Goal: Task Accomplishment & Management: Manage account settings

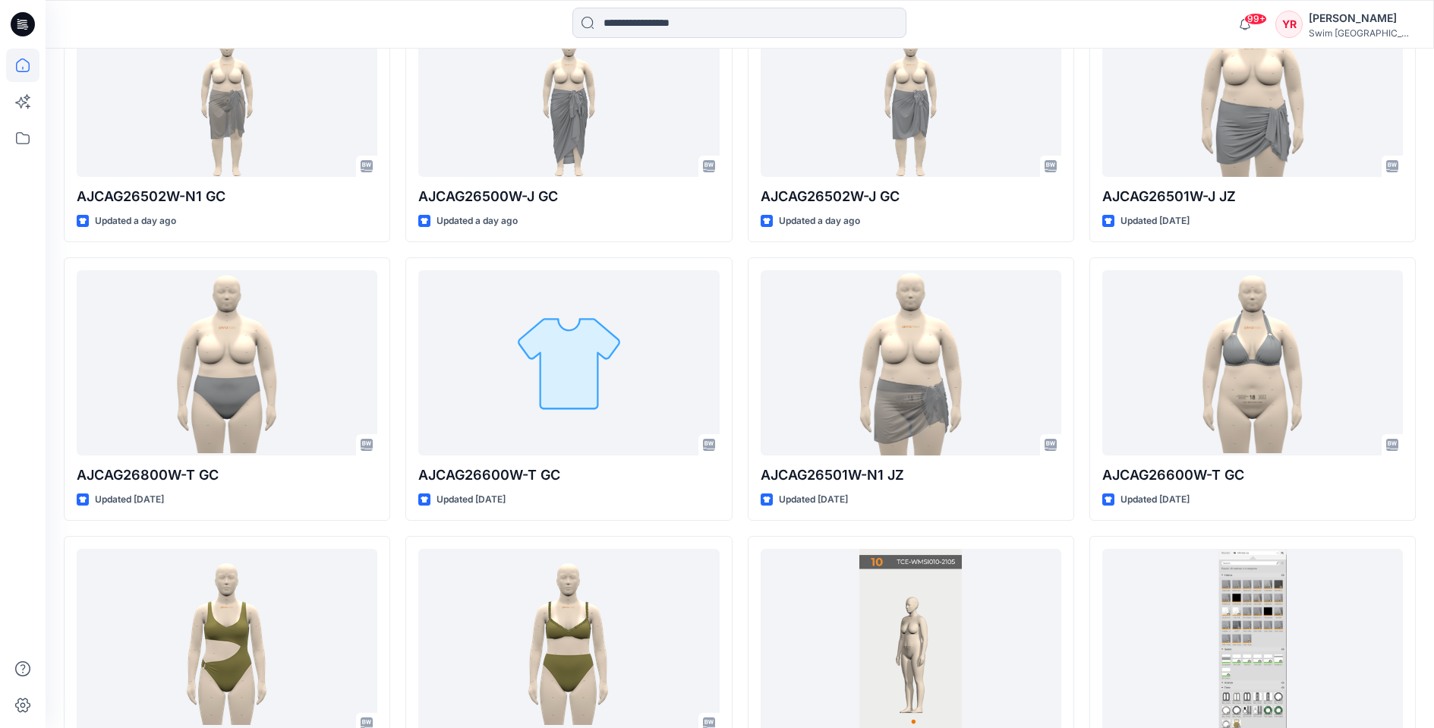
scroll to position [670, 0]
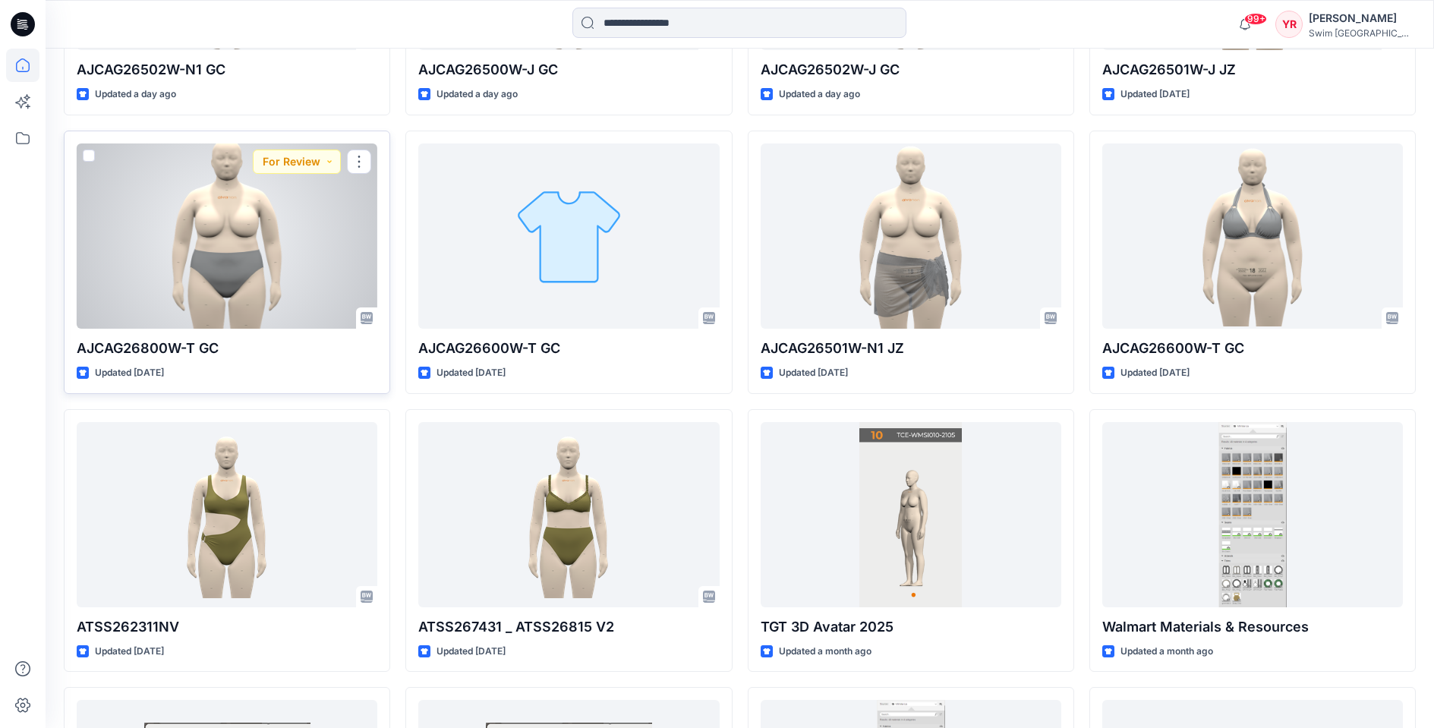
click at [217, 239] on div at bounding box center [227, 235] width 301 height 185
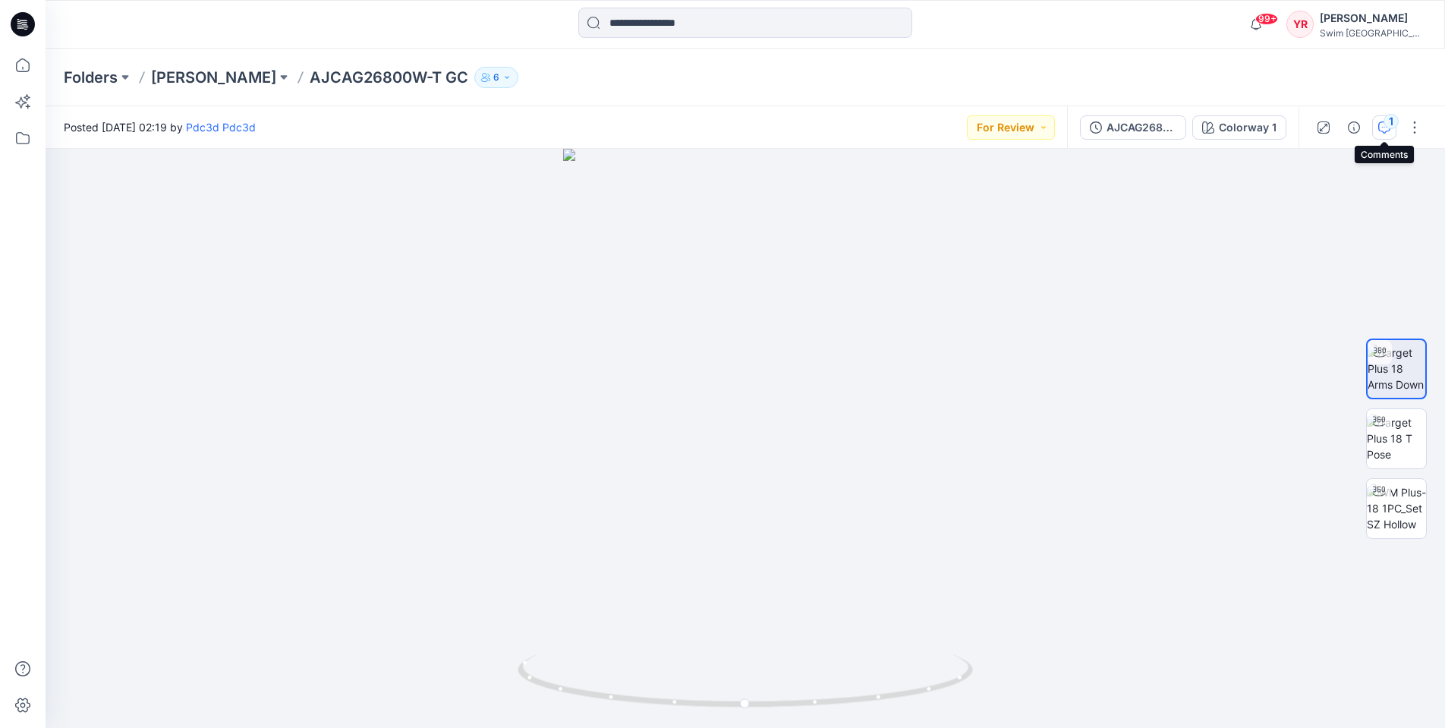
click at [1383, 125] on icon "button" at bounding box center [1384, 127] width 12 height 12
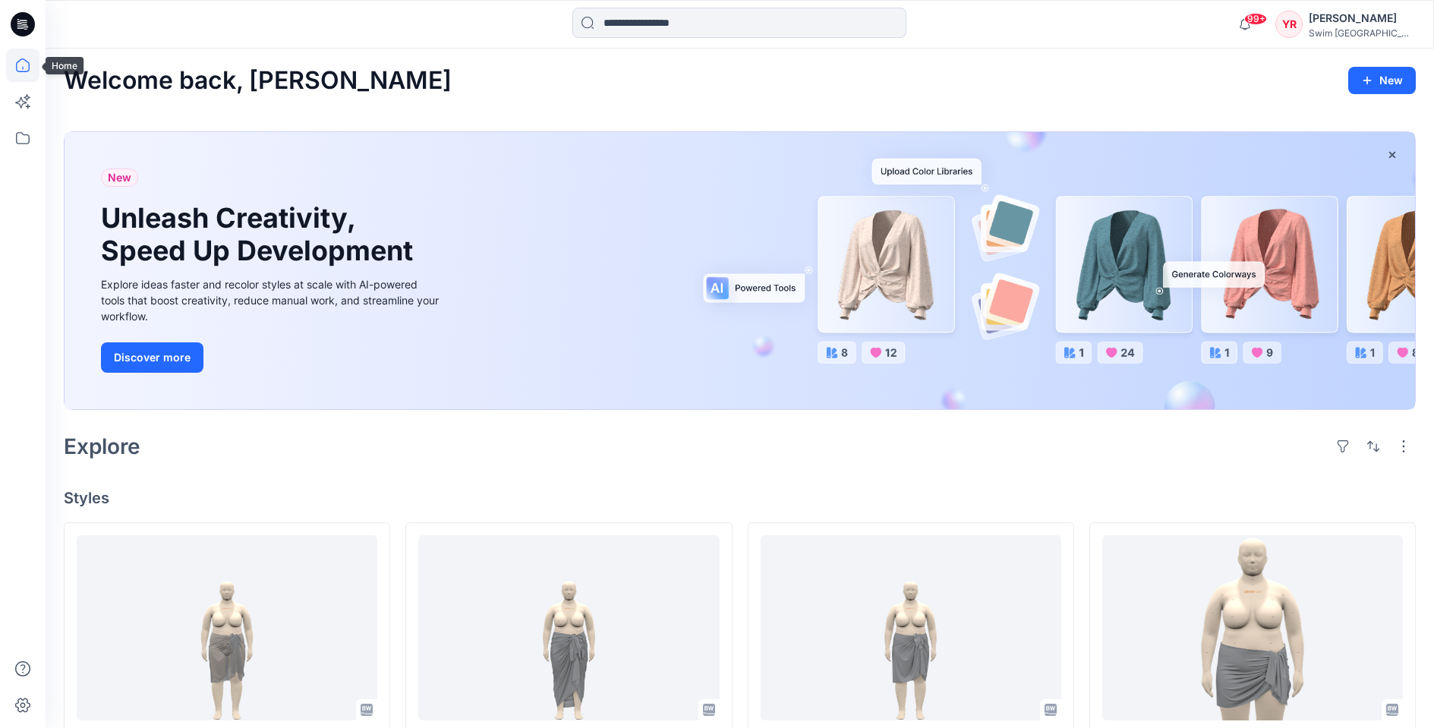
click at [24, 73] on icon at bounding box center [22, 65] width 33 height 33
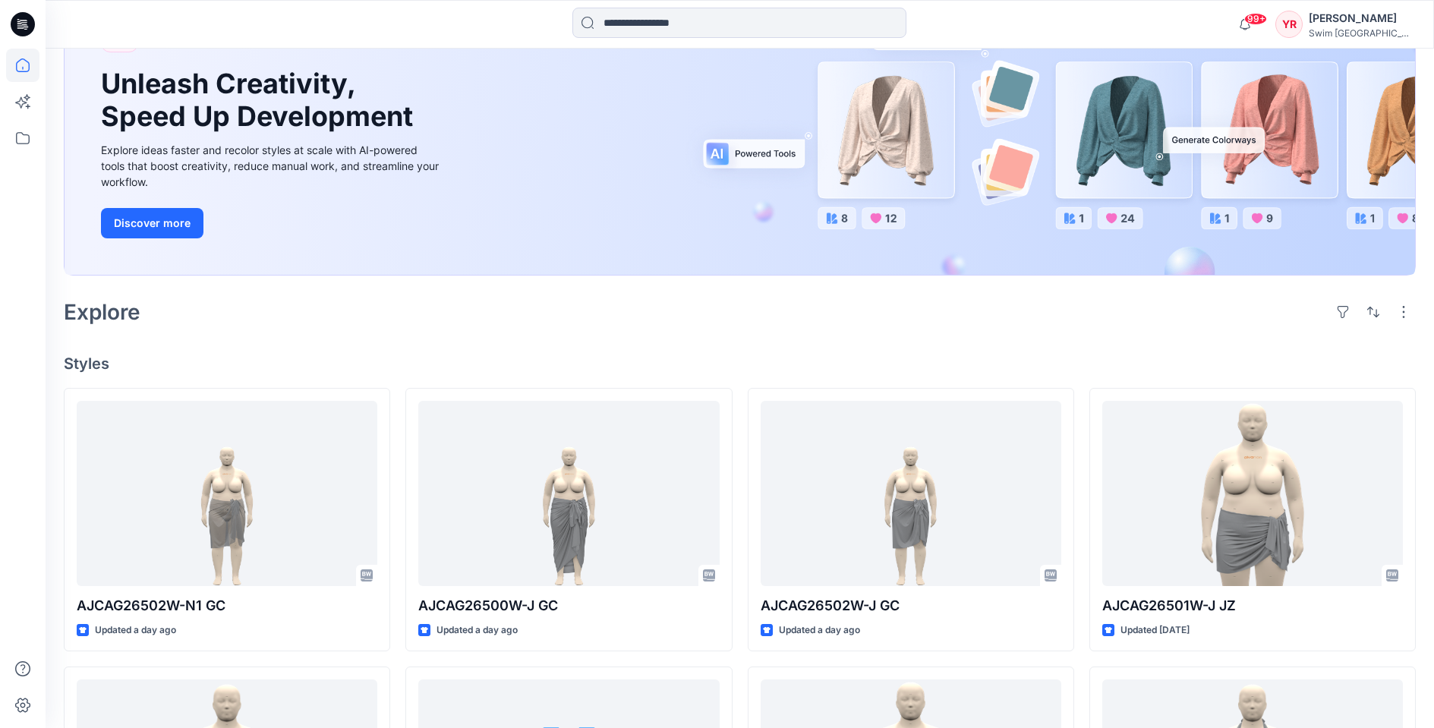
scroll to position [279, 0]
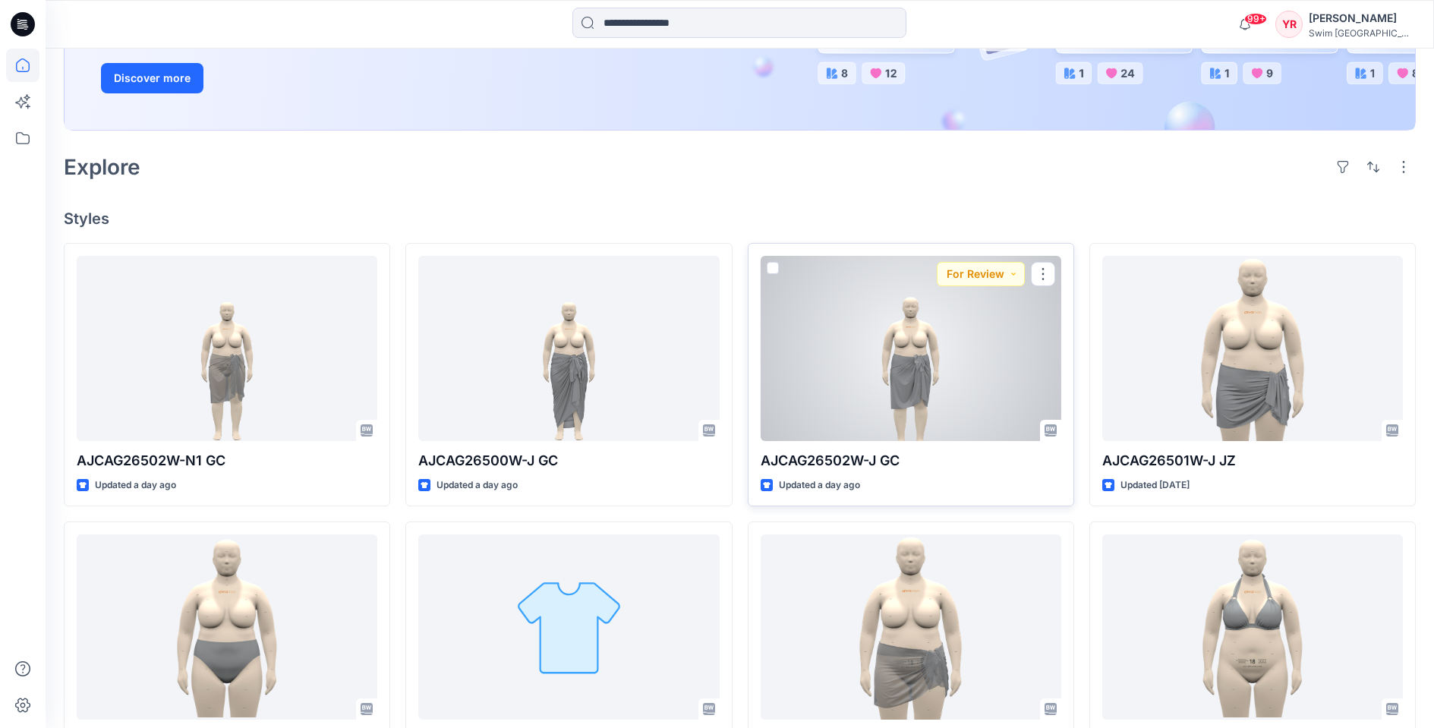
click at [893, 347] on div at bounding box center [911, 348] width 301 height 185
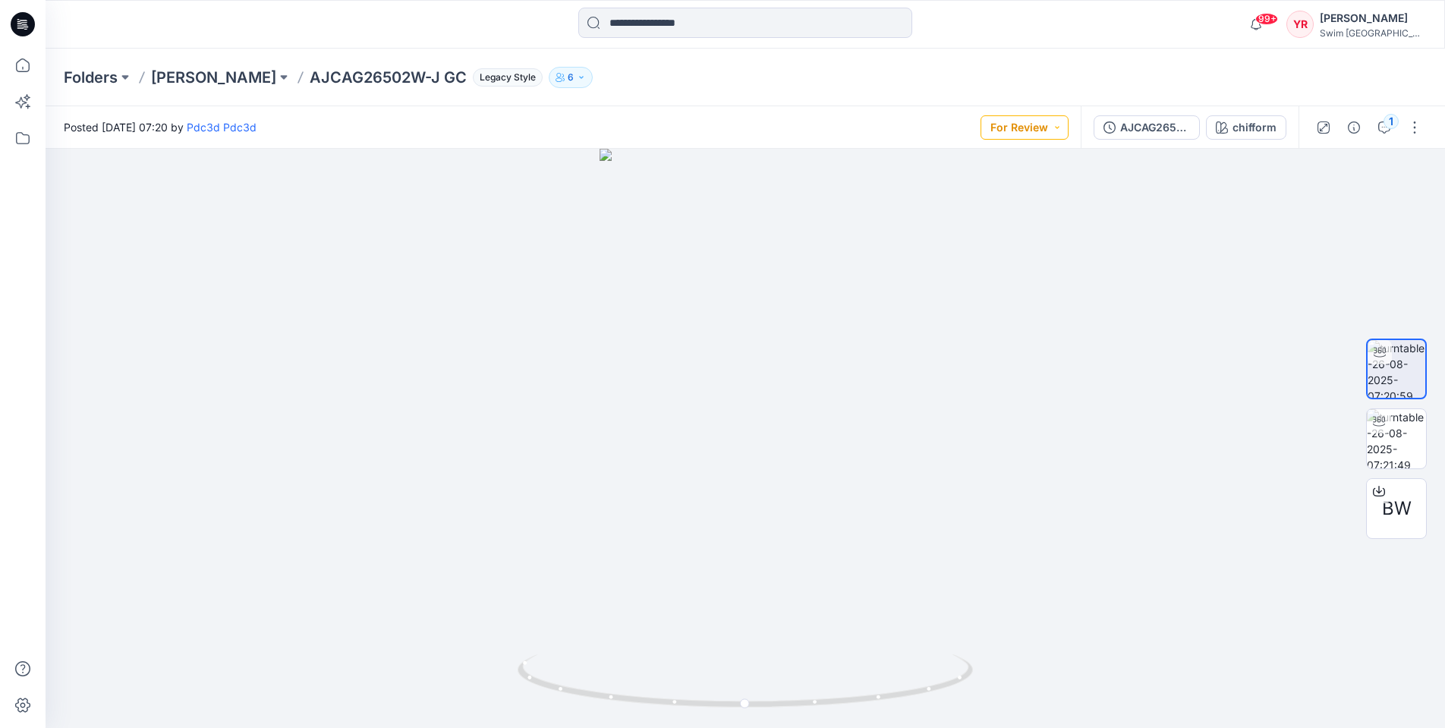
click at [1031, 124] on button "For Review" at bounding box center [1025, 127] width 88 height 24
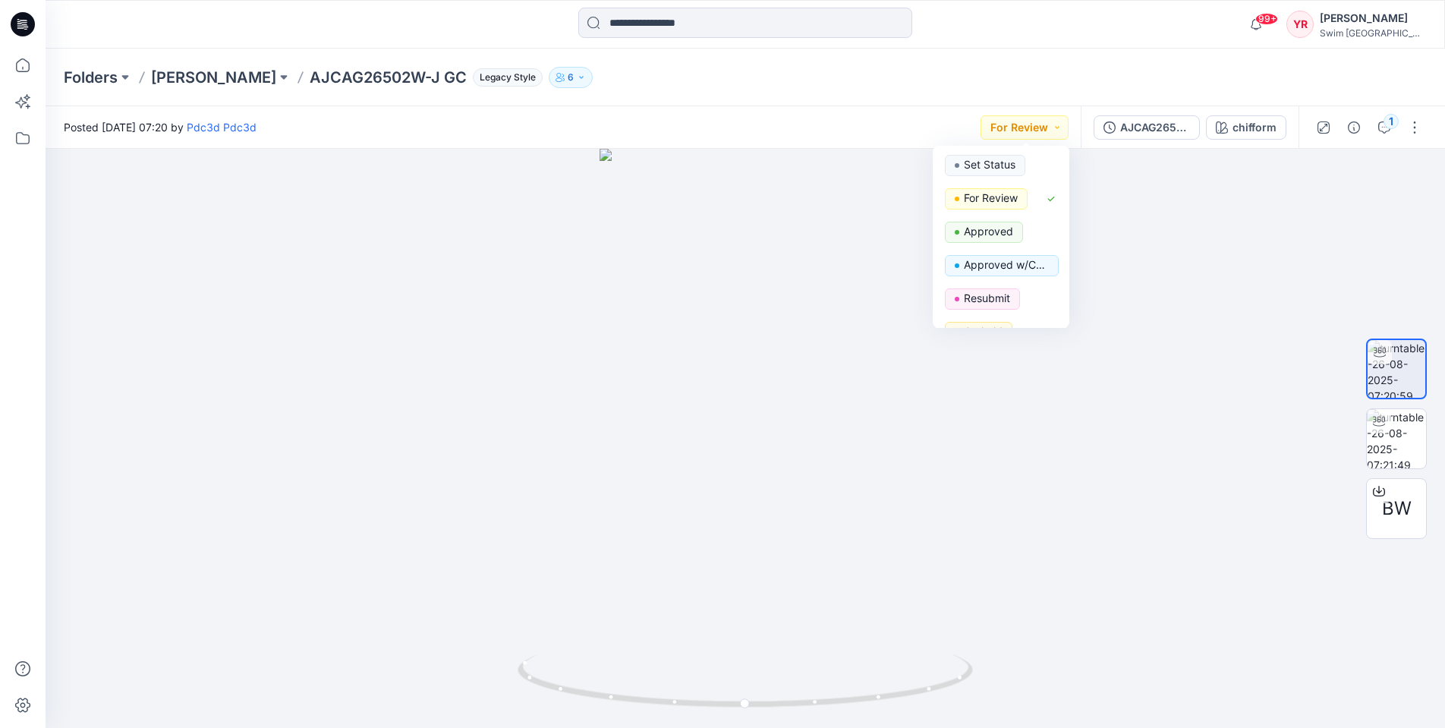
click at [1057, 56] on div "Folders [PERSON_NAME] AJCAG26502W-J GC Legacy Style 6" at bounding box center [746, 78] width 1400 height 58
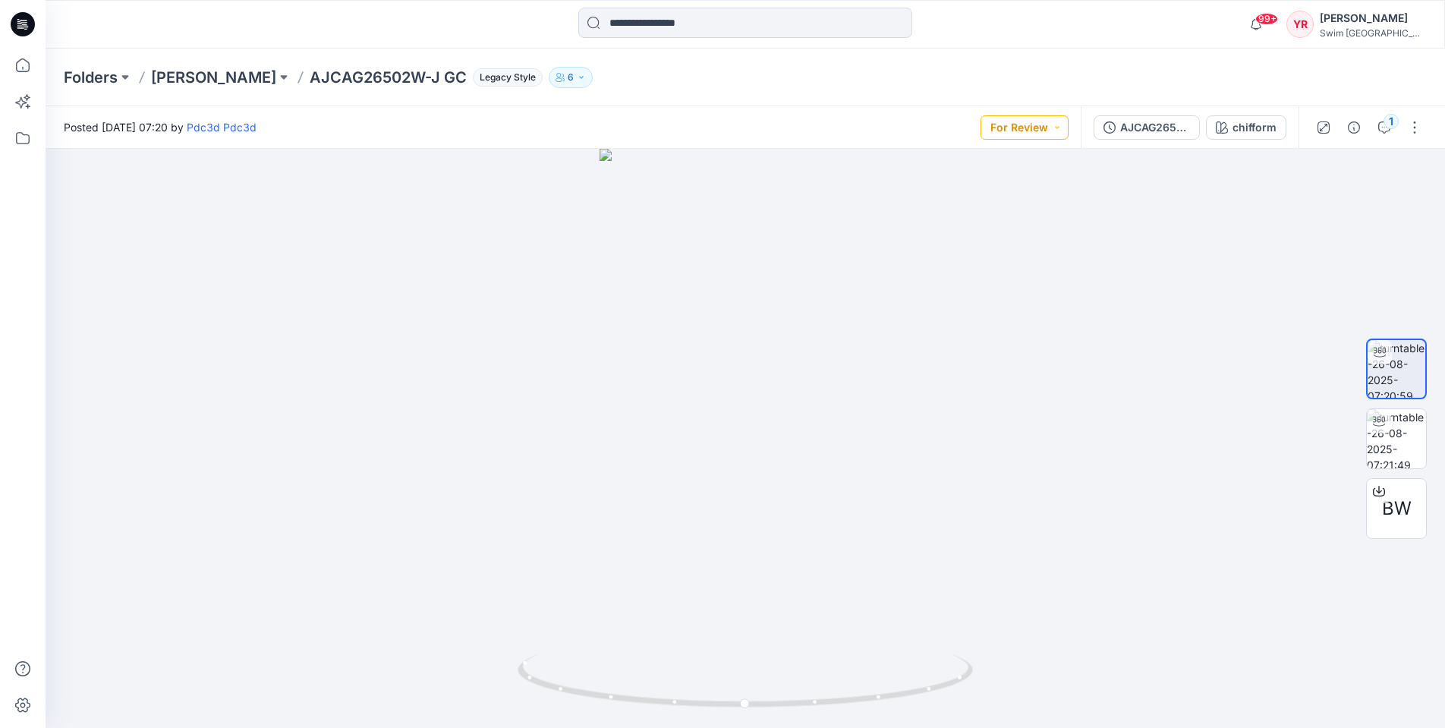
click at [1056, 127] on button "For Review" at bounding box center [1025, 127] width 88 height 24
click at [1047, 231] on div "Approved" at bounding box center [1001, 232] width 112 height 21
click at [1068, 126] on button "Approved" at bounding box center [1028, 127] width 82 height 24
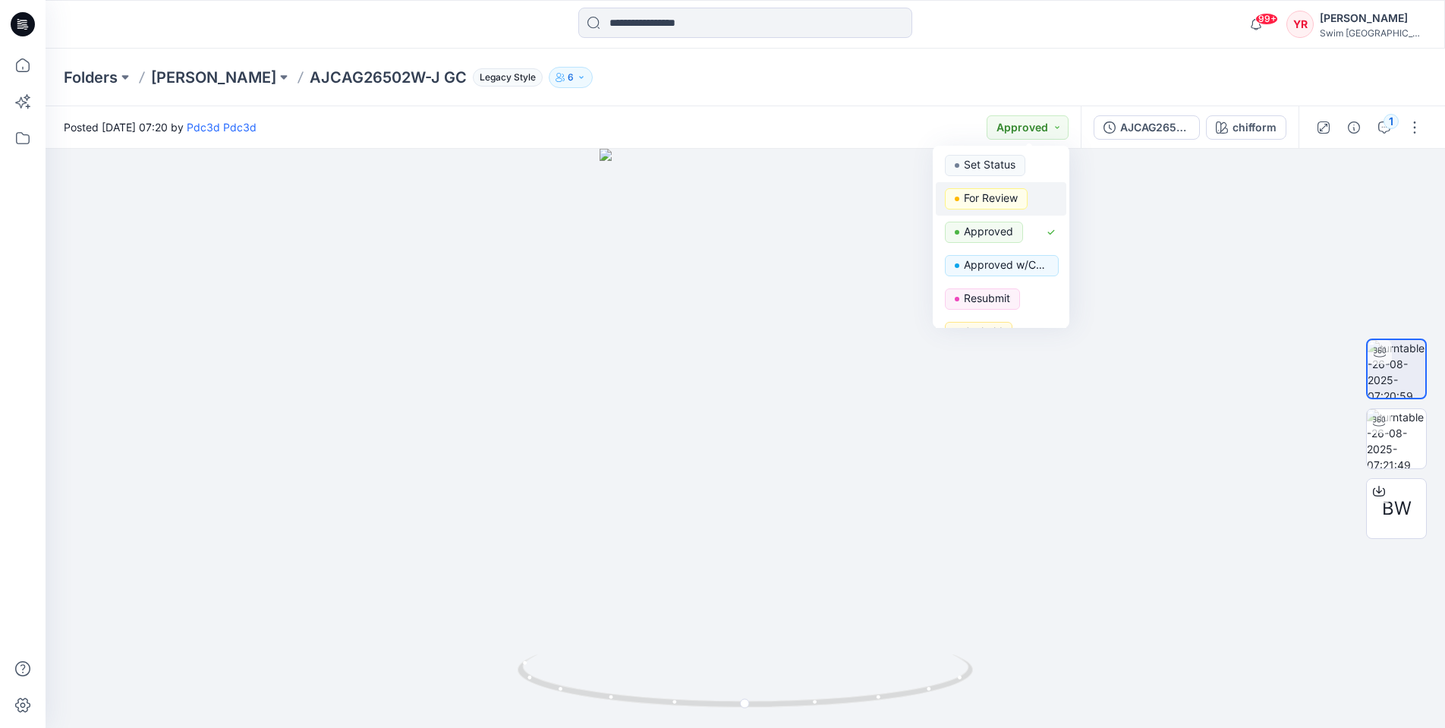
click at [1045, 197] on div "For Review" at bounding box center [1001, 198] width 112 height 21
click at [1083, 63] on div "Folders [PERSON_NAME] AJCAG26502W-J GC Legacy Style 6" at bounding box center [746, 78] width 1400 height 58
click at [1001, 65] on div "Folders [PERSON_NAME] AJCAG26502W-J GC Legacy Style 6" at bounding box center [746, 78] width 1400 height 58
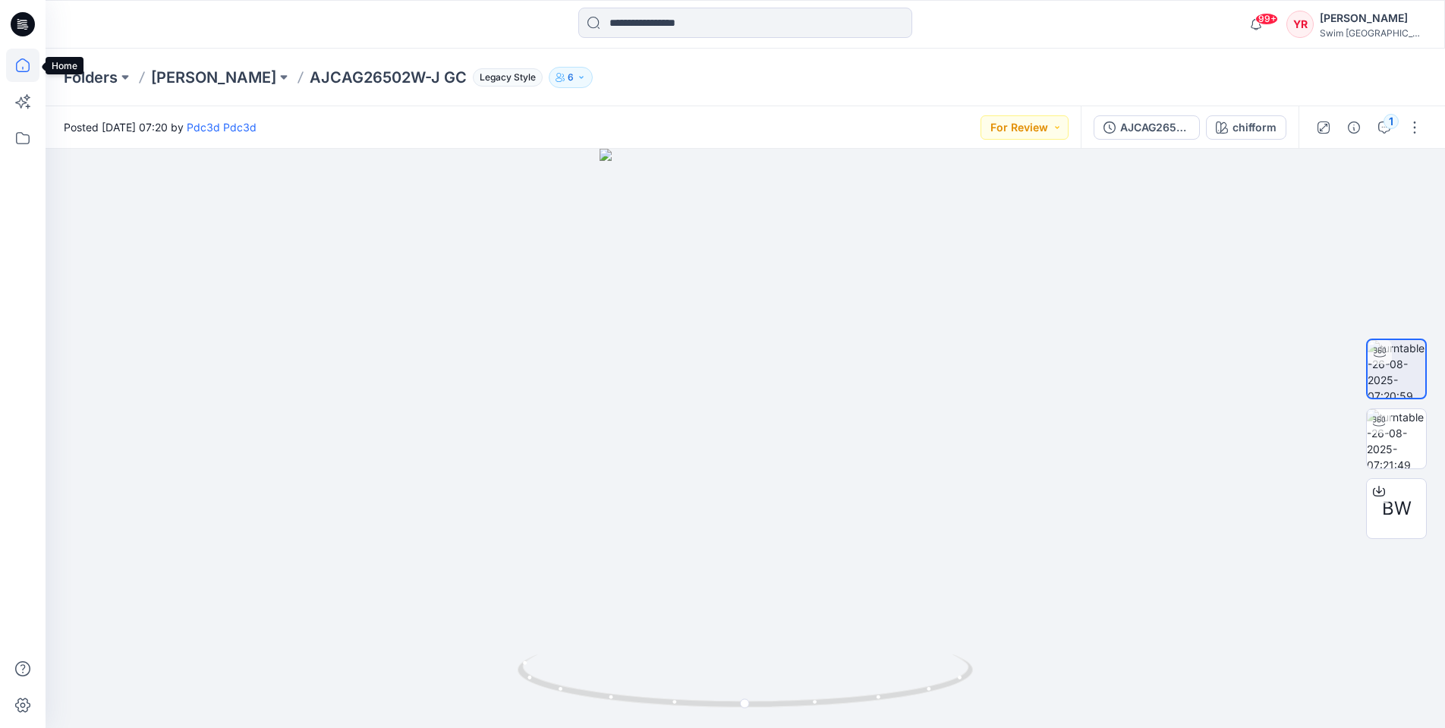
click at [17, 56] on icon at bounding box center [22, 65] width 33 height 33
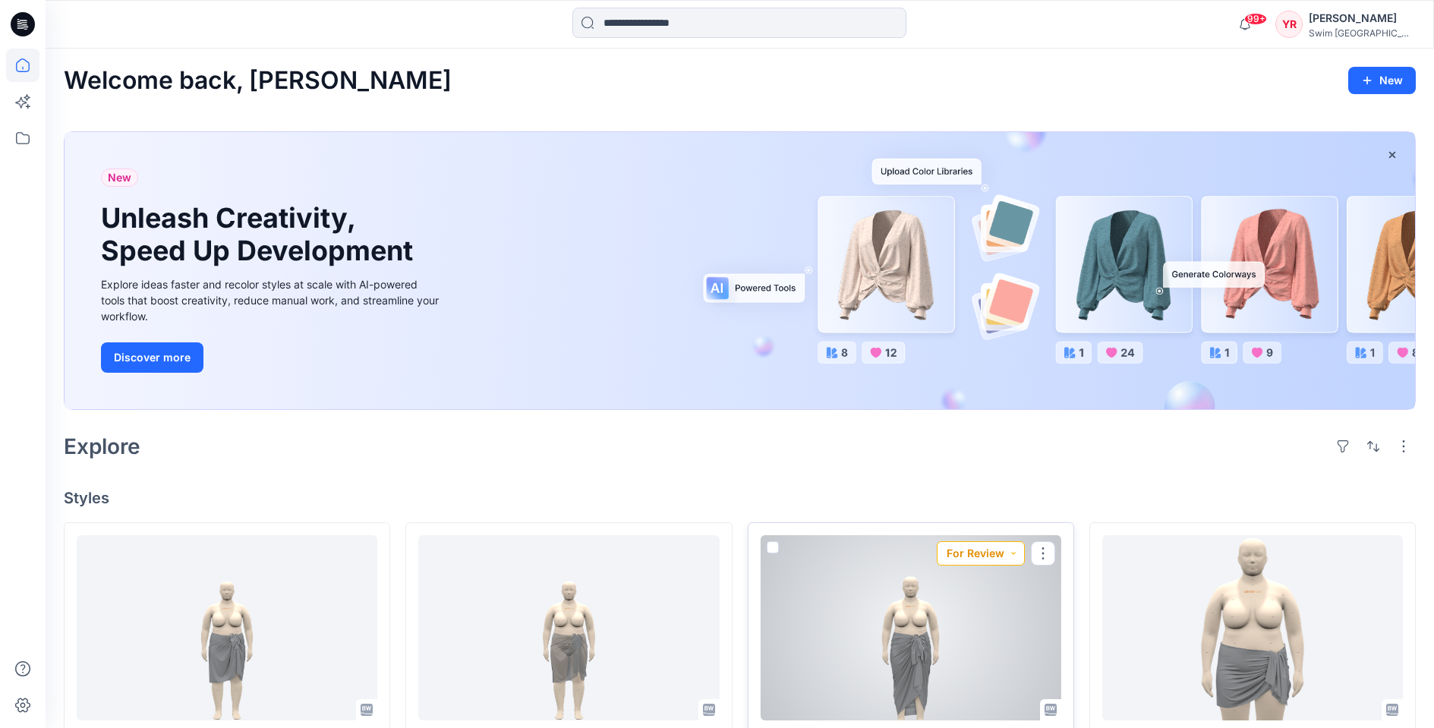
click at [975, 562] on button "For Review" at bounding box center [981, 553] width 88 height 24
